Goal: Task Accomplishment & Management: Manage account settings

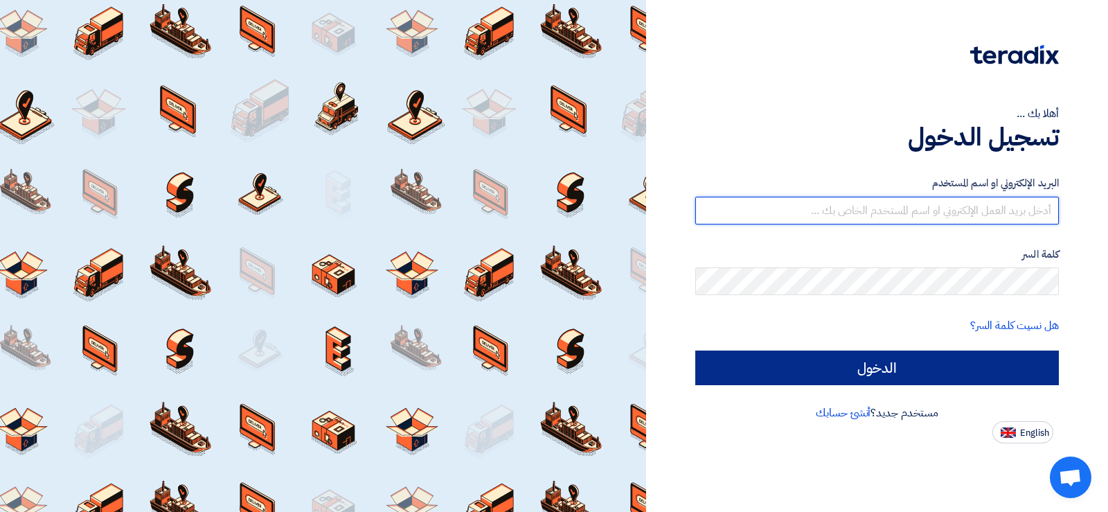
type input "[EMAIL_ADDRESS][DOMAIN_NAME]"
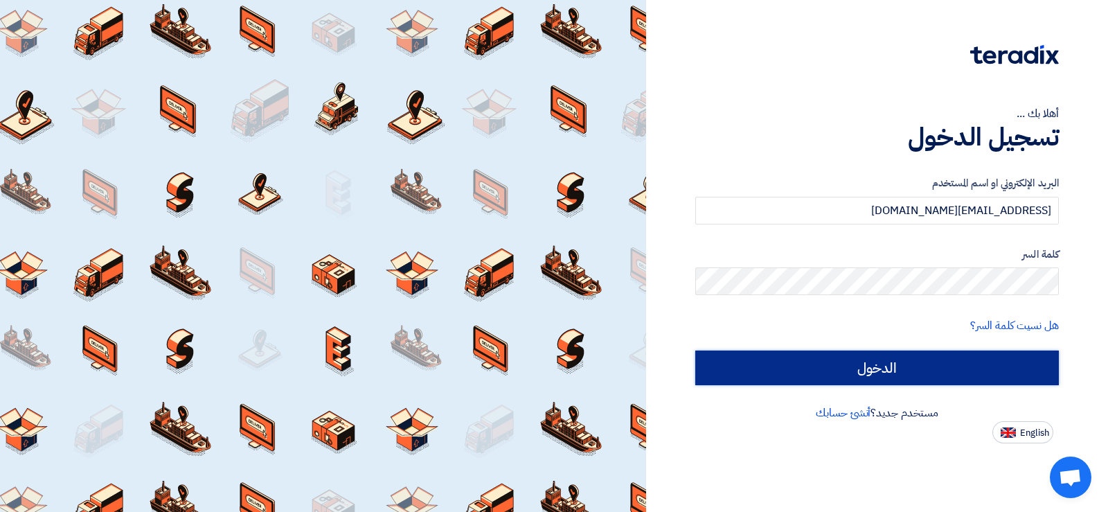
click at [817, 366] on input "الدخول" at bounding box center [877, 367] width 364 height 35
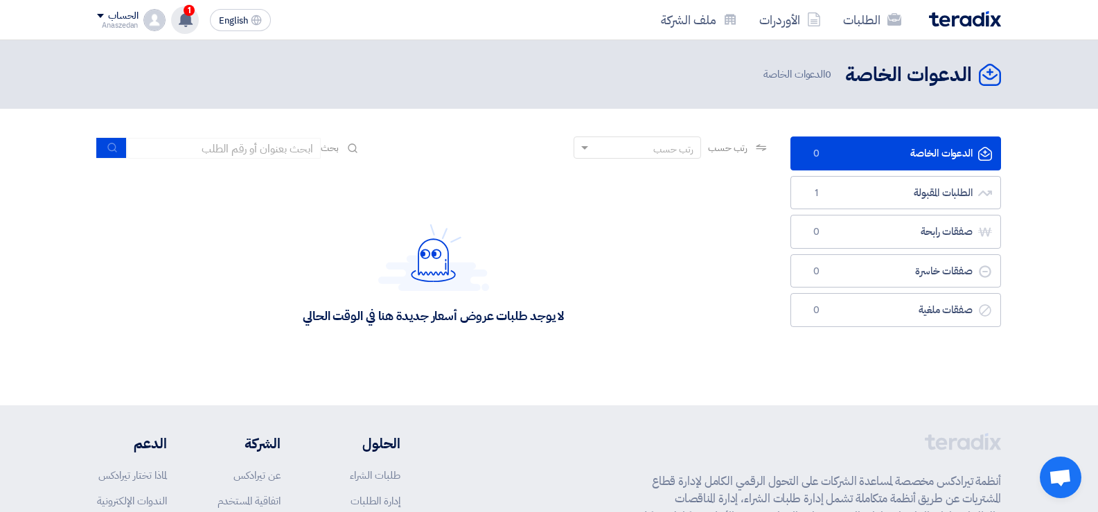
click at [179, 16] on icon at bounding box center [185, 19] width 15 height 15
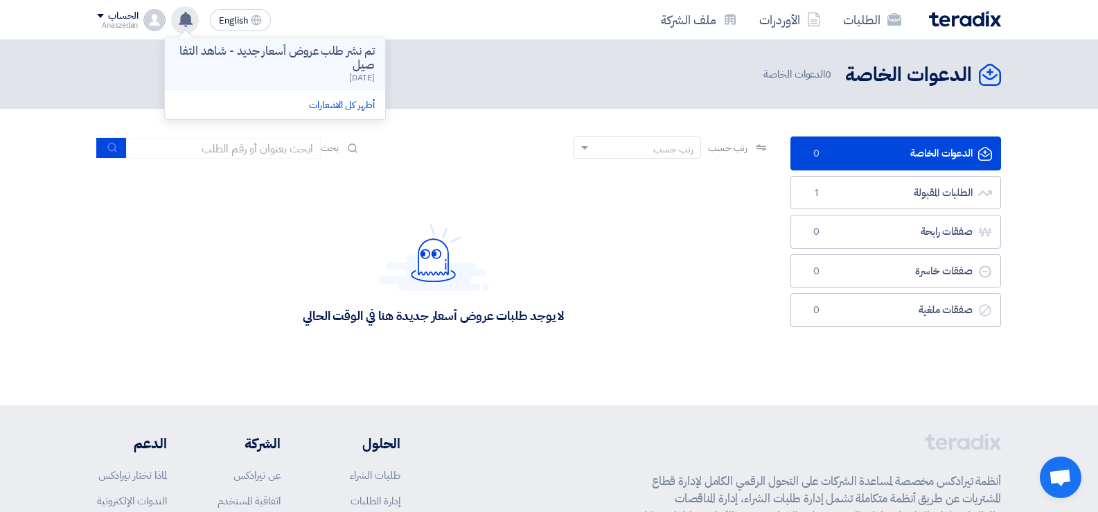
click at [287, 56] on p "تم نشر طلب عروض أسعار جديد - شاهد التفاصيل" at bounding box center [275, 58] width 198 height 28
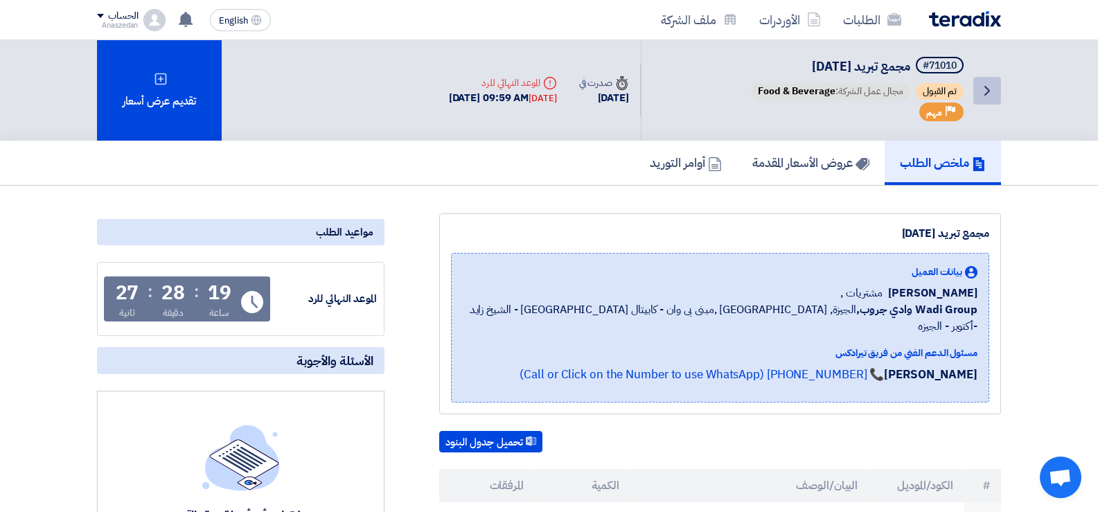
click at [996, 89] on link "Back" at bounding box center [987, 91] width 28 height 28
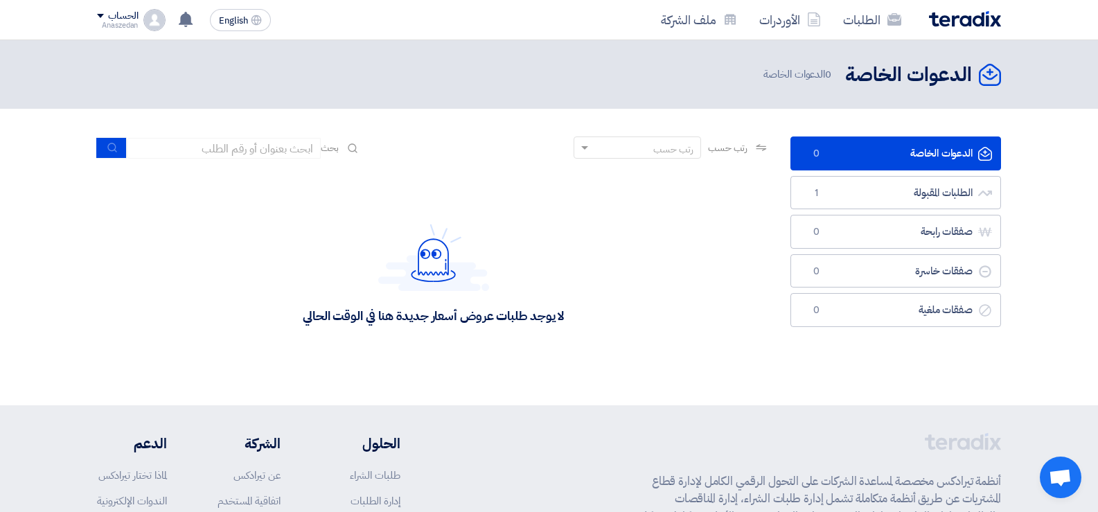
click at [947, 154] on link "الدعوات الخاصة الدعوات الخاصة 0" at bounding box center [895, 153] width 211 height 34
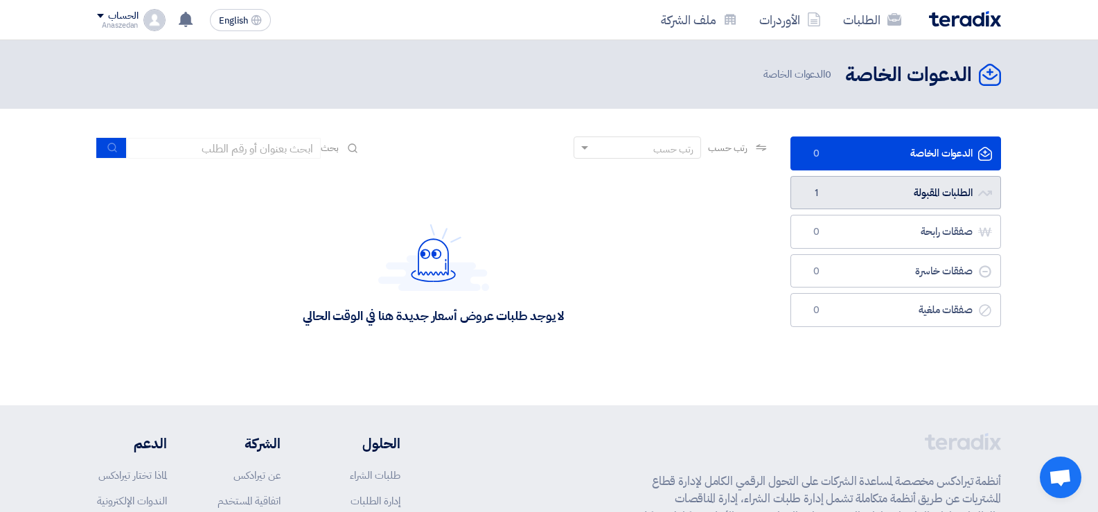
click at [927, 195] on link "الطلبات المقبولة الطلبات المقبولة 1" at bounding box center [895, 193] width 211 height 34
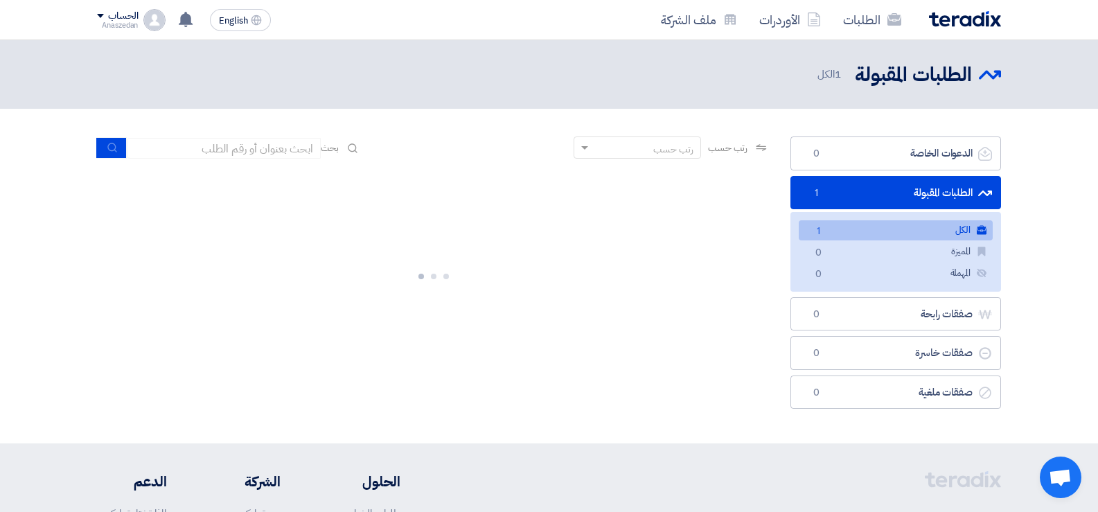
click at [912, 229] on link "الكل الكل 1" at bounding box center [895, 230] width 194 height 20
click at [951, 229] on link "الكل الكل 1" at bounding box center [895, 230] width 194 height 20
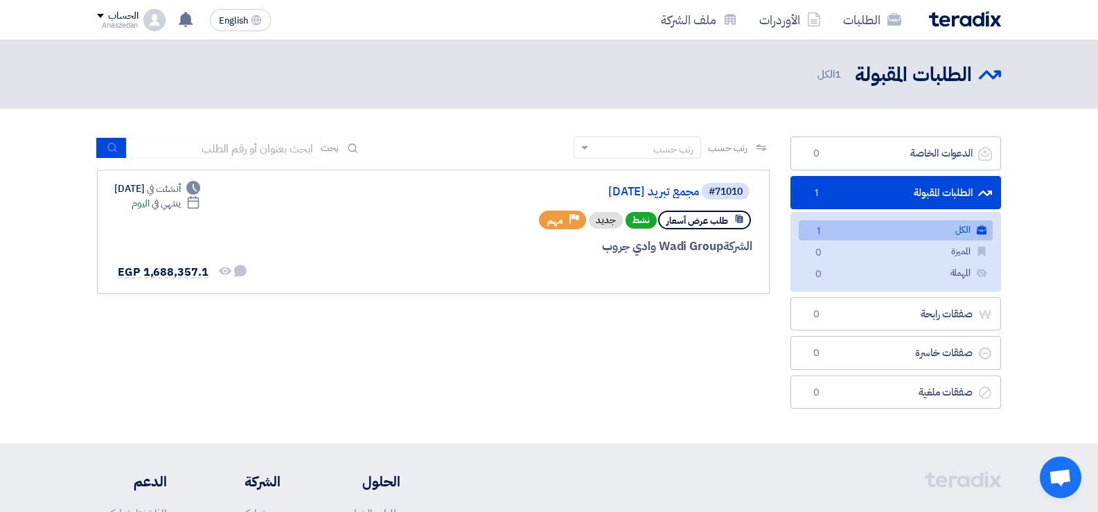
click at [951, 229] on link "الكل الكل 1" at bounding box center [895, 230] width 194 height 20
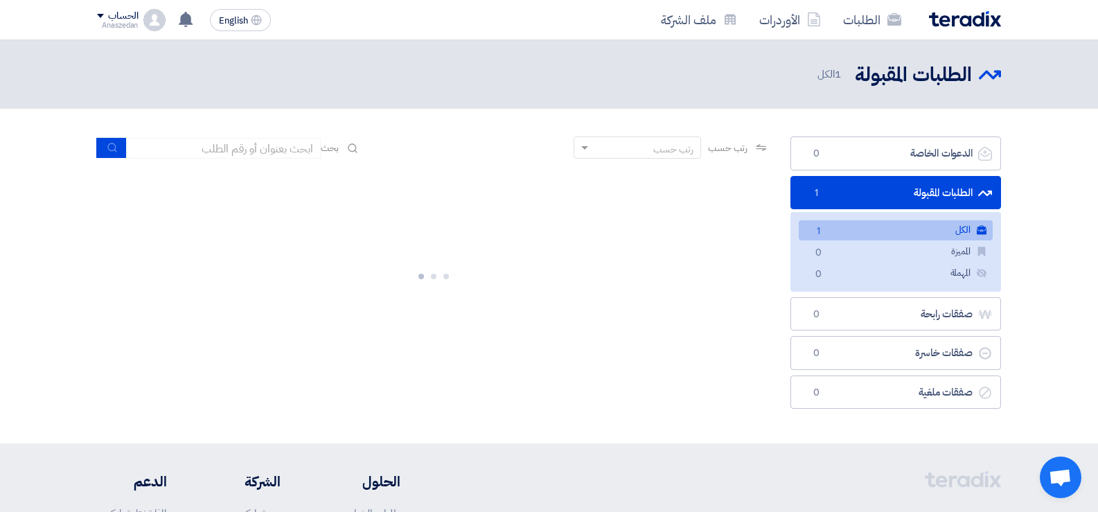
click at [951, 229] on link "الكل الكل 1" at bounding box center [895, 230] width 194 height 20
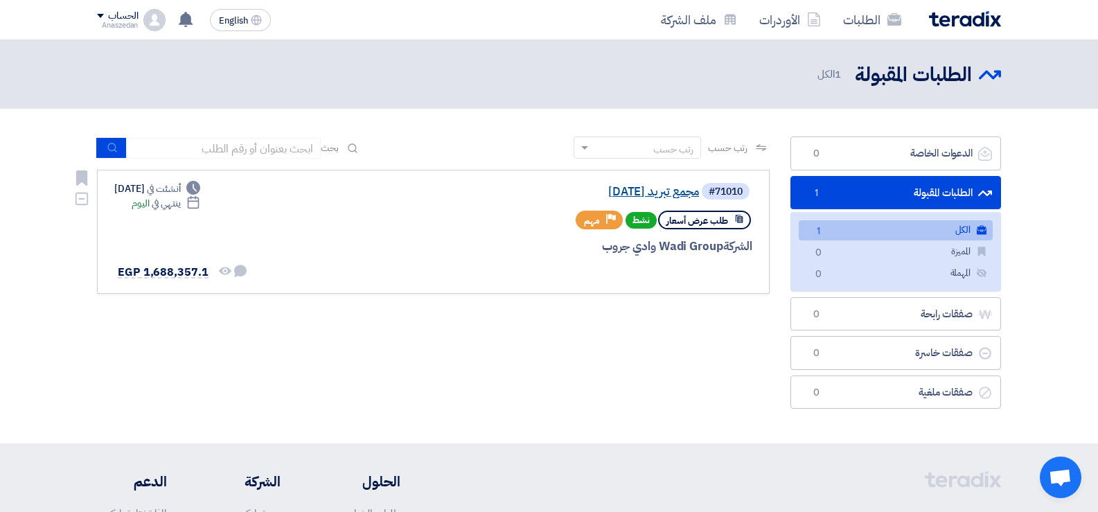
click at [636, 197] on link "مجمع تبريد [DATE]" at bounding box center [560, 192] width 277 height 12
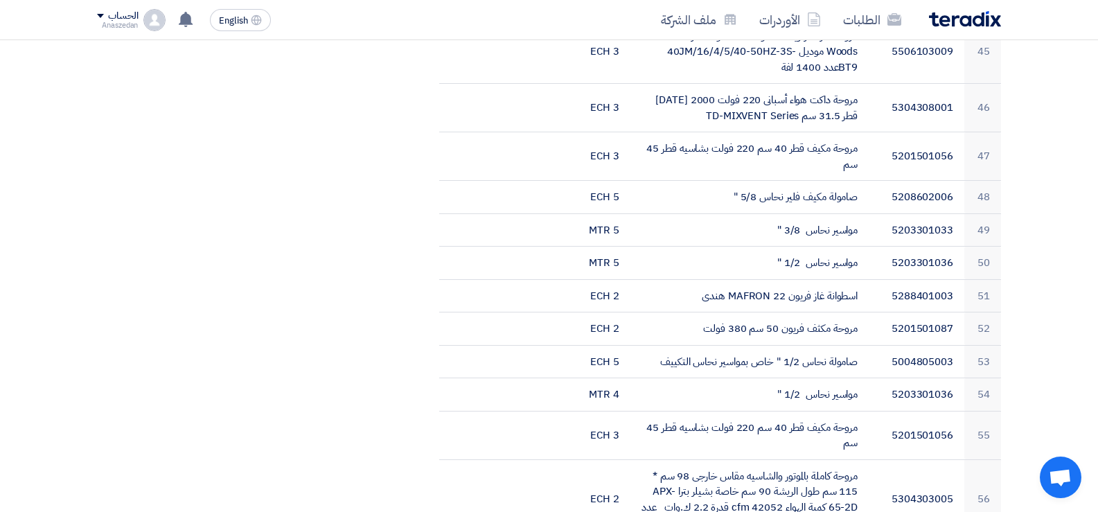
scroll to position [2093, 0]
